Goal: Task Accomplishment & Management: Use online tool/utility

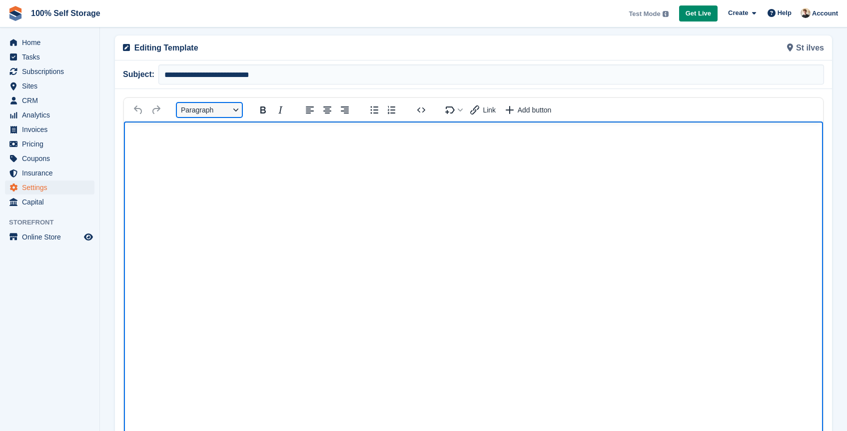
click at [217, 106] on button "Paragraph" at bounding box center [209, 110] width 65 height 14
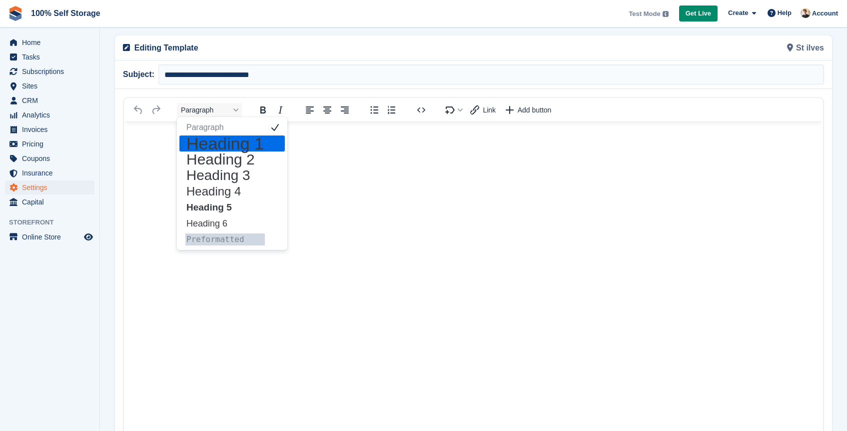
click at [206, 144] on h1 "Heading 1" at bounding box center [224, 143] width 79 height 12
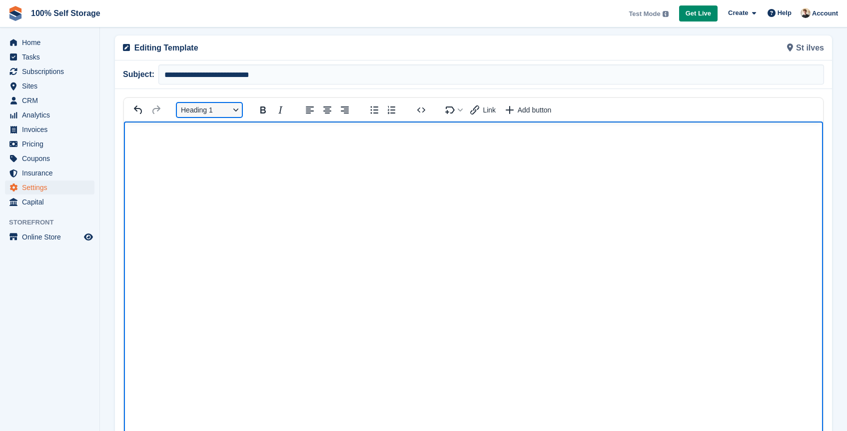
click at [201, 106] on button "Heading 1" at bounding box center [209, 110] width 65 height 14
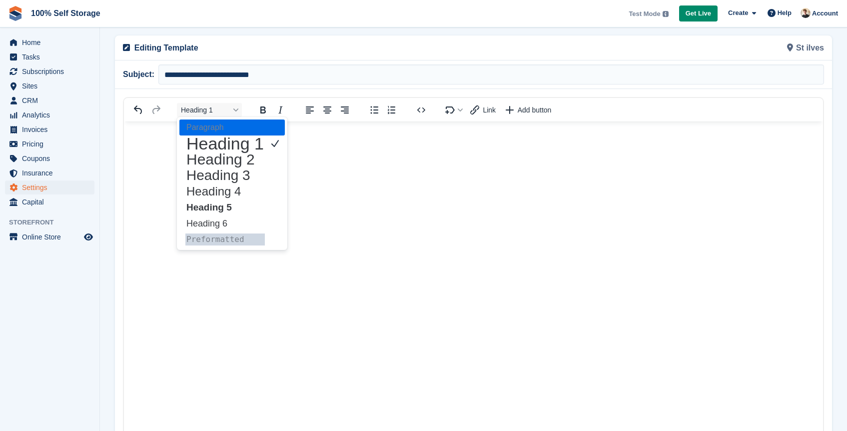
click at [203, 128] on p "Paragraph" at bounding box center [224, 127] width 79 height 12
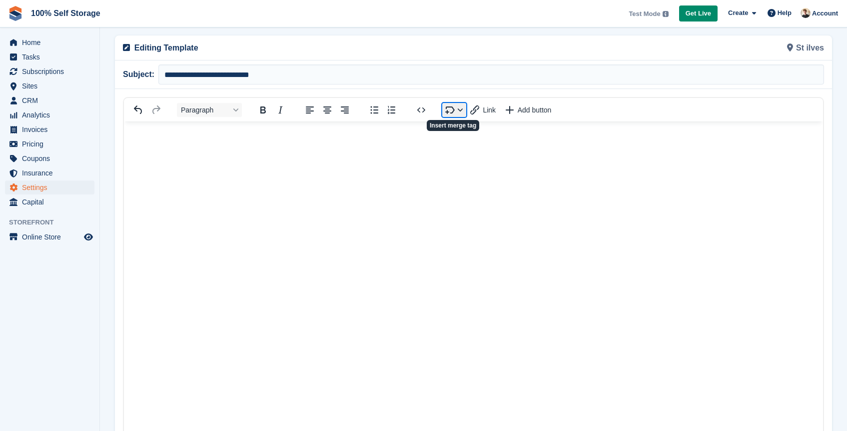
click at [453, 109] on button "Insert merge tag" at bounding box center [454, 110] width 24 height 14
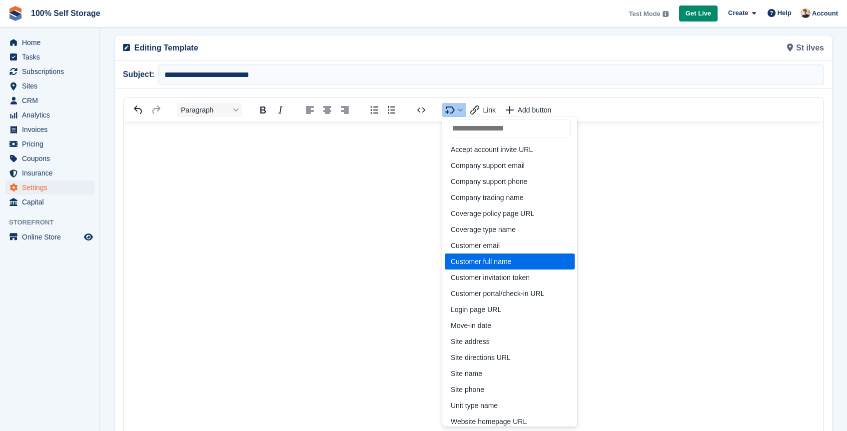
click at [520, 262] on div "Customer full name" at bounding box center [511, 261] width 120 height 12
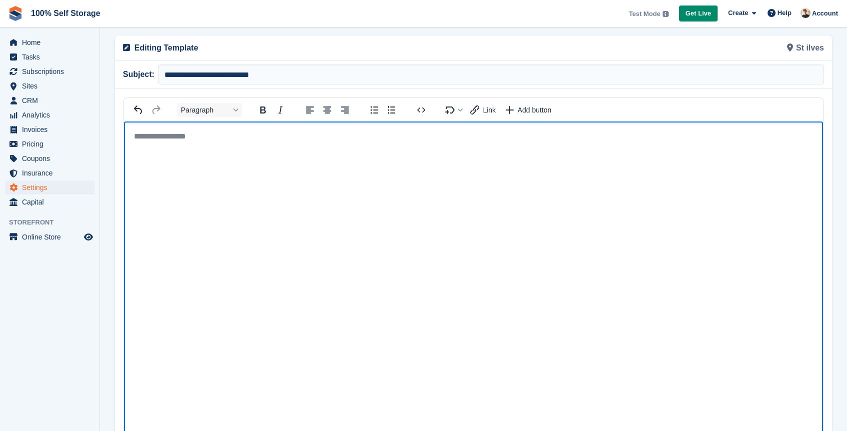
click at [357, 129] on body "**********" at bounding box center [473, 138] width 699 height 35
click at [342, 139] on p "**********" at bounding box center [473, 136] width 679 height 10
click at [159, 132] on p "Rich Text Area" at bounding box center [473, 136] width 679 height 10
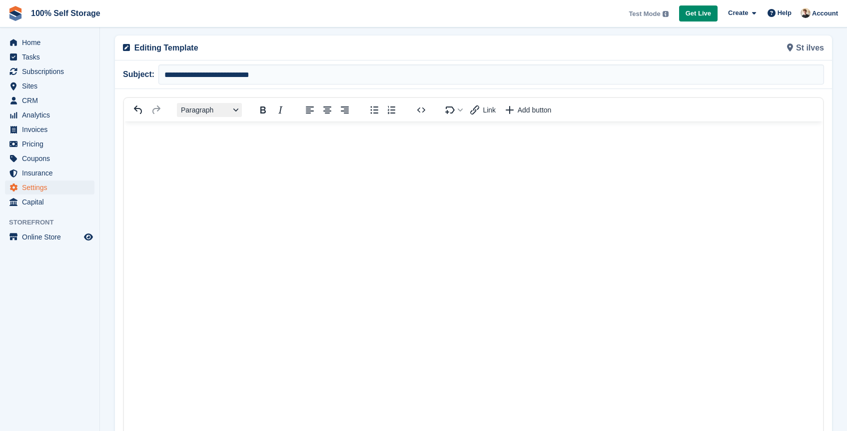
click at [221, 106] on button "Paragraph" at bounding box center [209, 110] width 65 height 14
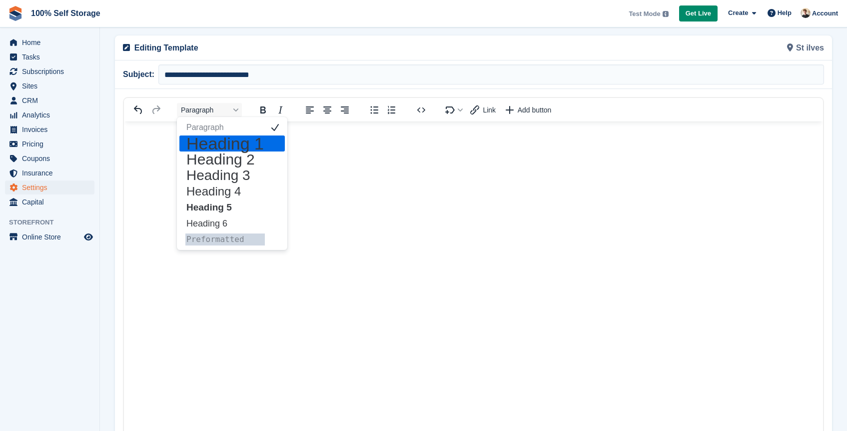
click at [226, 141] on h1 "Heading 1" at bounding box center [224, 143] width 79 height 12
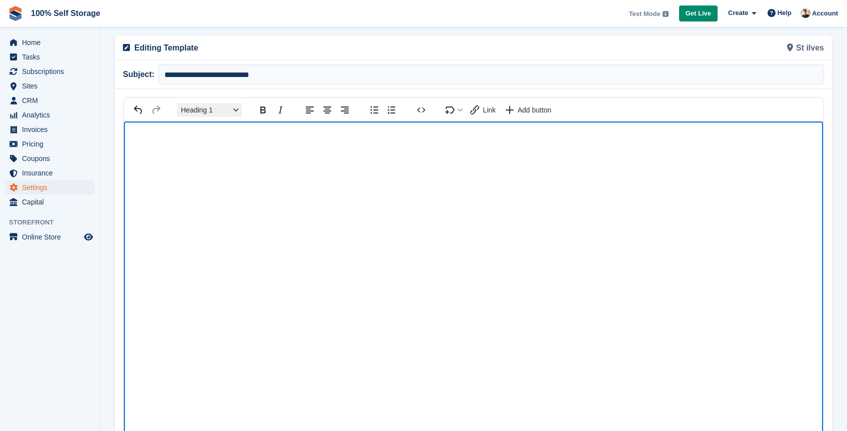
click at [202, 113] on button "Heading 1" at bounding box center [209, 110] width 65 height 14
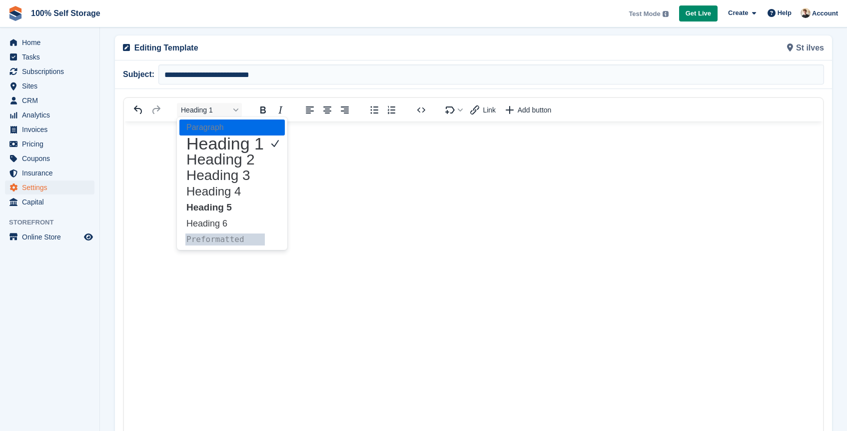
click at [208, 126] on p "Paragraph" at bounding box center [224, 127] width 79 height 12
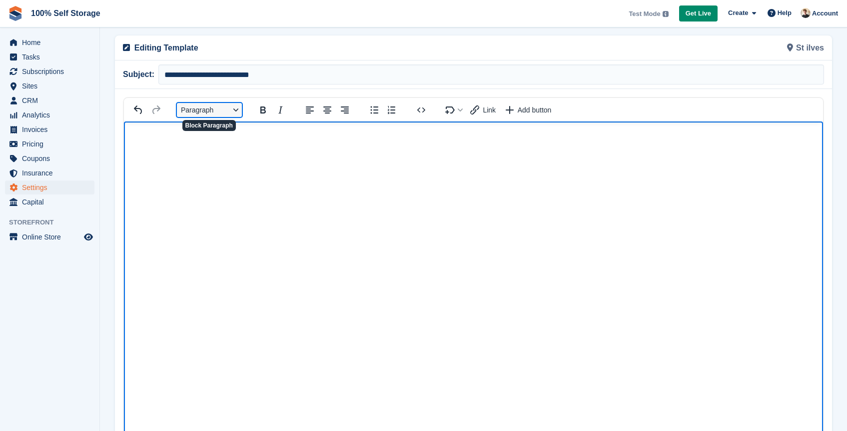
click at [234, 109] on button "Paragraph" at bounding box center [209, 110] width 65 height 14
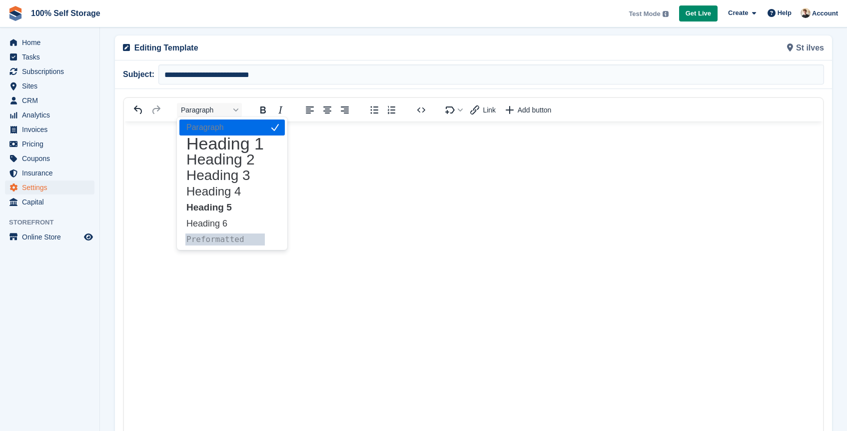
click at [237, 117] on div "Paragraph Heading 1 Heading 2 Heading 3 Heading 4 Heading 5 Heading 6 Preformat…" at bounding box center [231, 183] width 105 height 132
click at [228, 109] on button "Paragraph" at bounding box center [209, 110] width 65 height 14
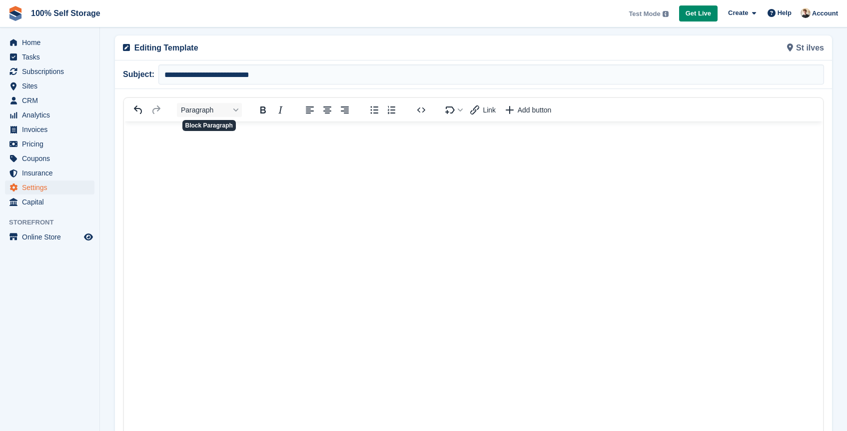
click at [202, 176] on html at bounding box center [473, 302] width 699 height 362
